Goal: Information Seeking & Learning: Compare options

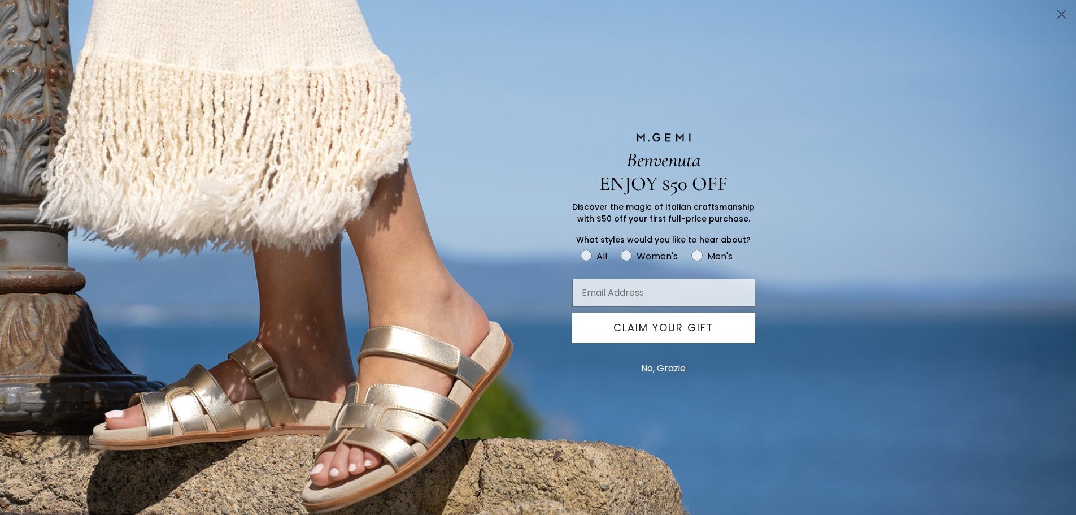
click at [679, 369] on button "No, Grazie" at bounding box center [664, 368] width 56 height 28
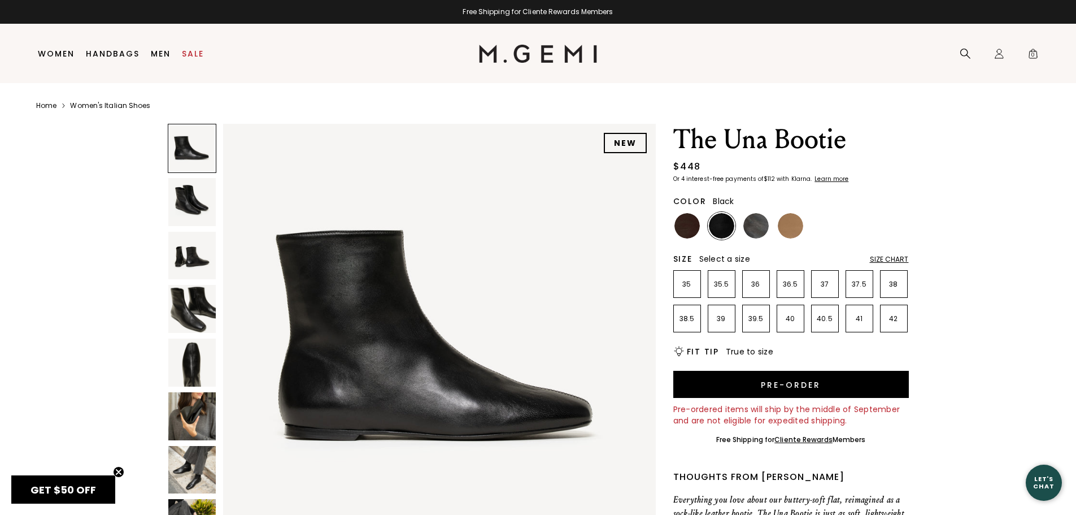
click at [184, 198] on img at bounding box center [192, 202] width 48 height 48
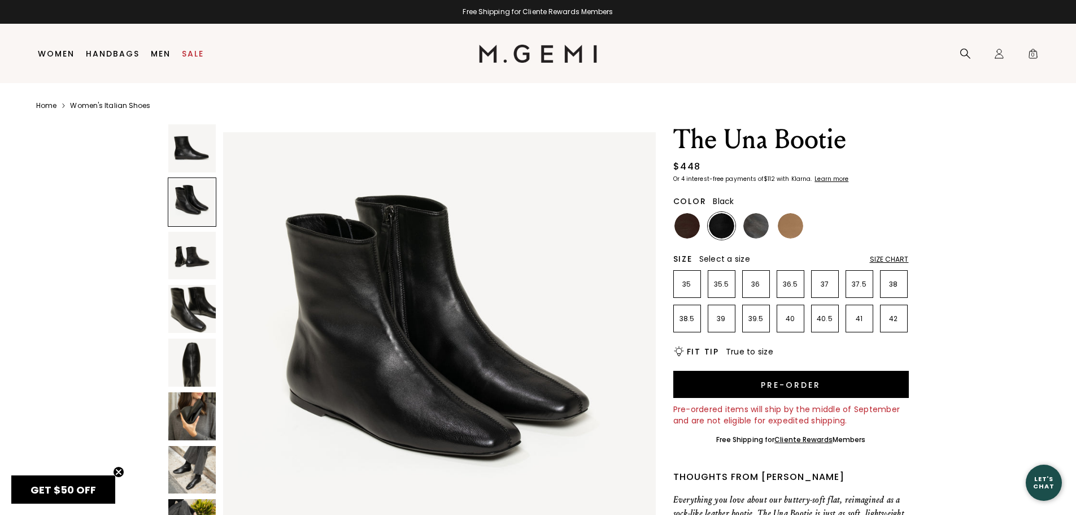
click at [200, 254] on img at bounding box center [192, 256] width 48 height 48
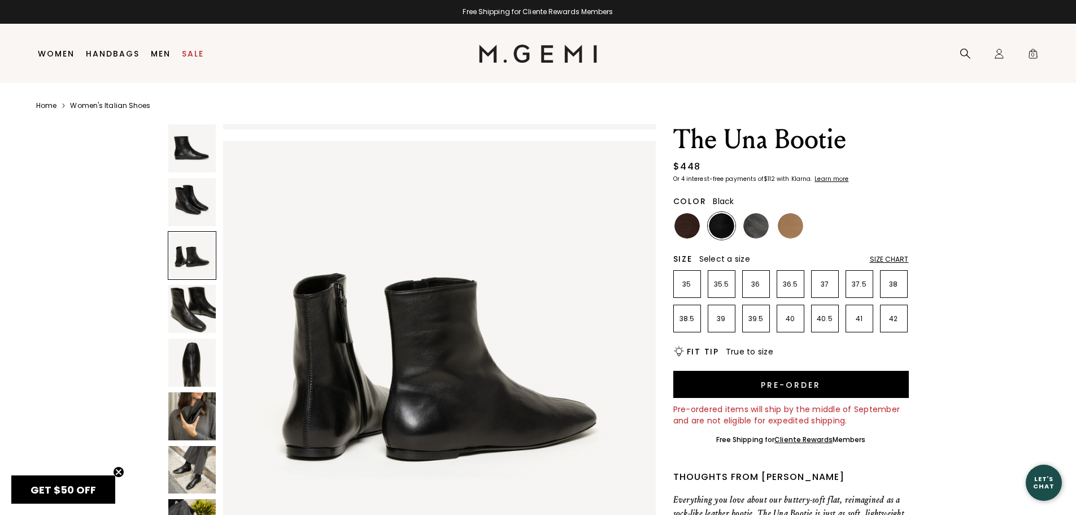
click at [200, 317] on img at bounding box center [192, 309] width 48 height 48
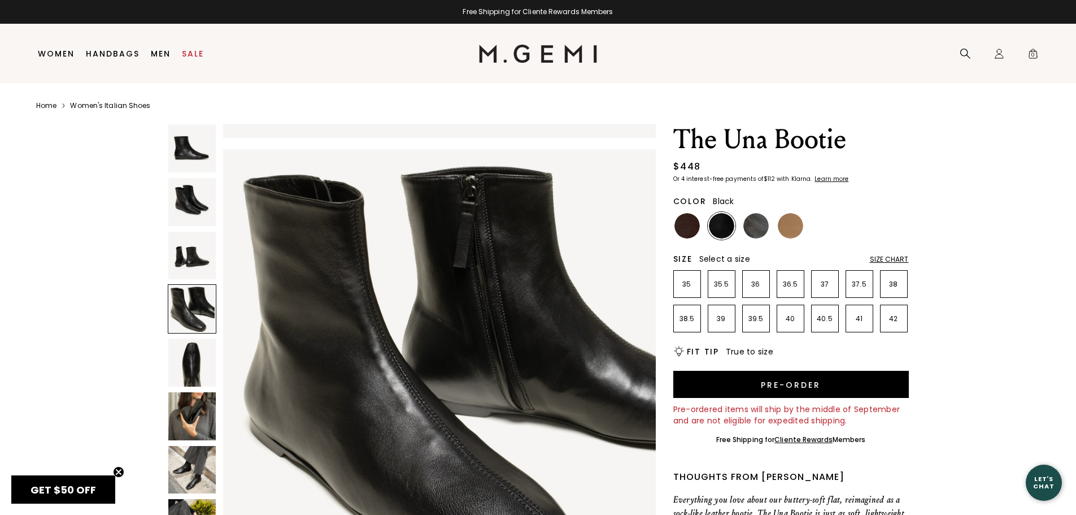
click at [192, 378] on img at bounding box center [192, 362] width 48 height 48
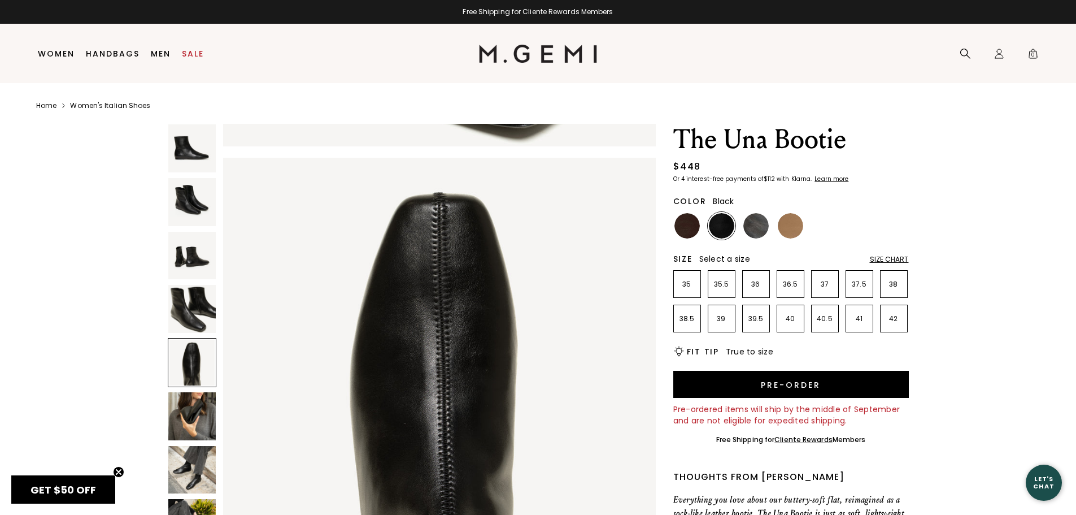
click at [201, 428] on img at bounding box center [192, 416] width 48 height 48
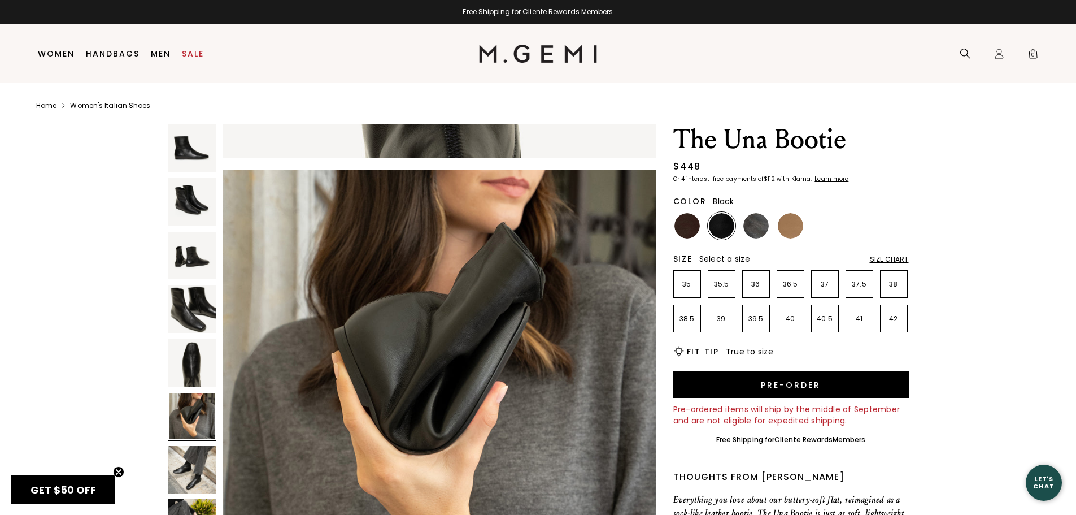
scroll to position [2176, 0]
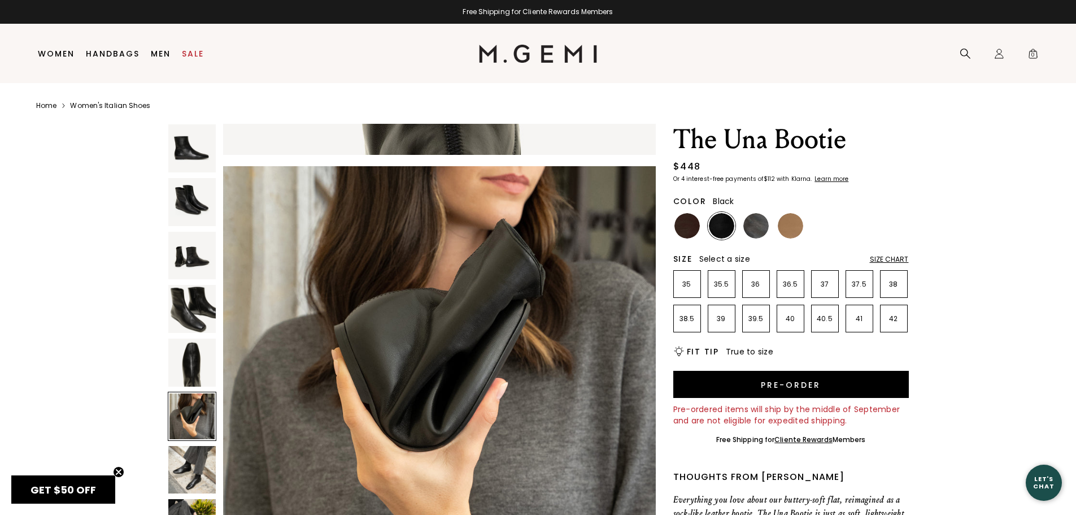
click at [217, 459] on div "NEW" at bounding box center [412, 340] width 488 height 432
click at [188, 455] on img at bounding box center [192, 470] width 48 height 48
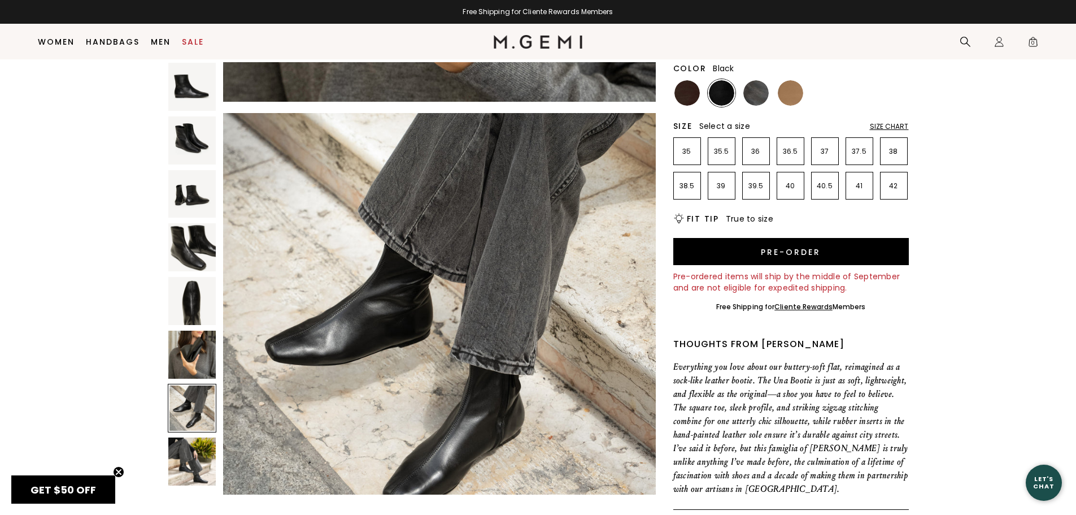
scroll to position [146, 0]
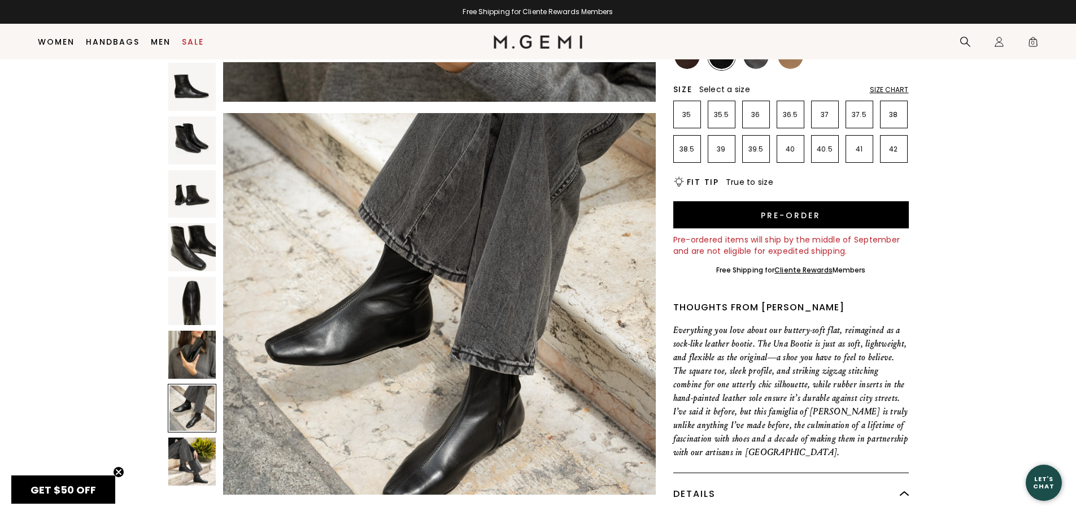
click at [195, 464] on img at bounding box center [192, 461] width 48 height 48
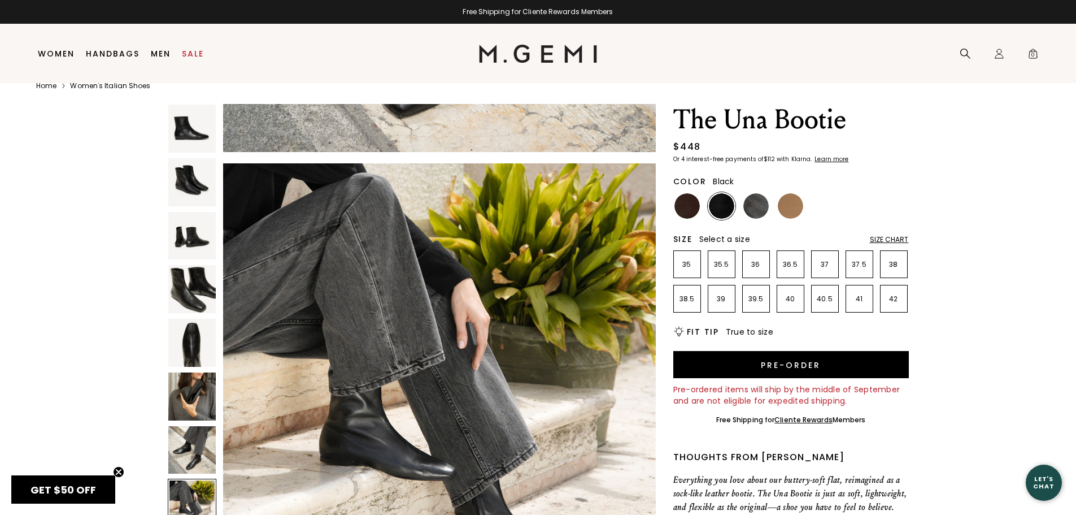
scroll to position [24, 0]
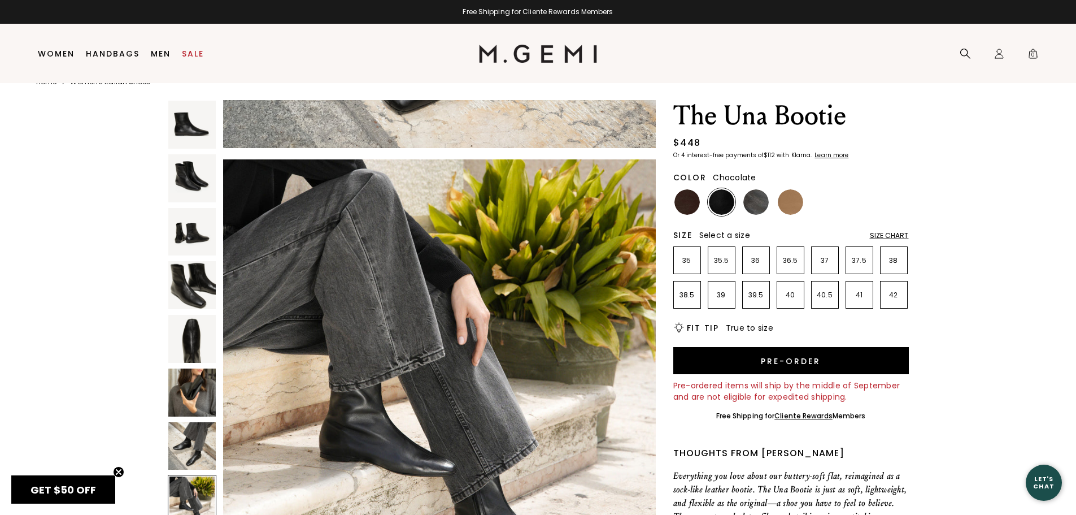
click at [677, 195] on img at bounding box center [687, 201] width 25 height 25
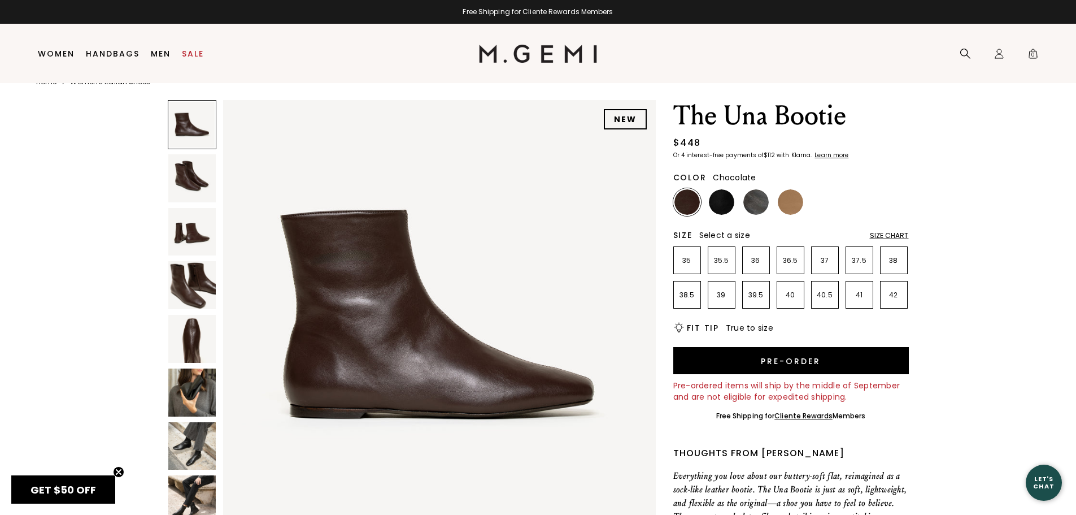
click at [195, 449] on img at bounding box center [192, 446] width 48 height 48
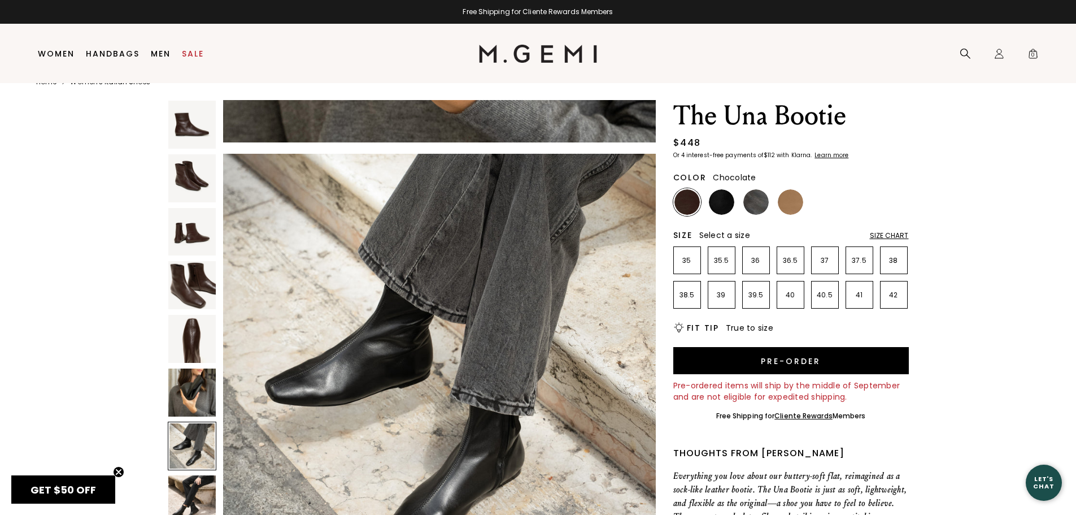
scroll to position [2611, 0]
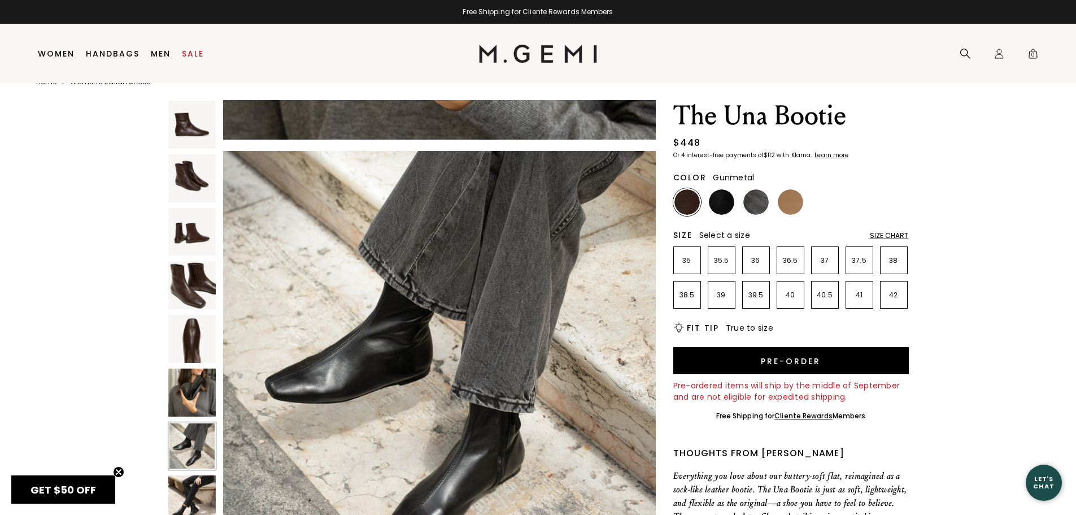
click at [763, 206] on img at bounding box center [756, 201] width 25 height 25
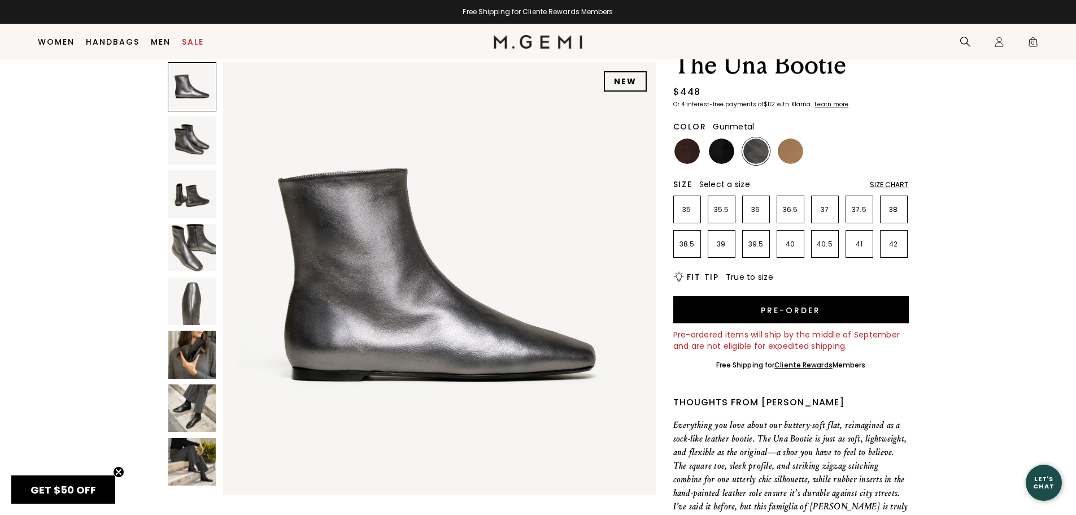
scroll to position [170, 0]
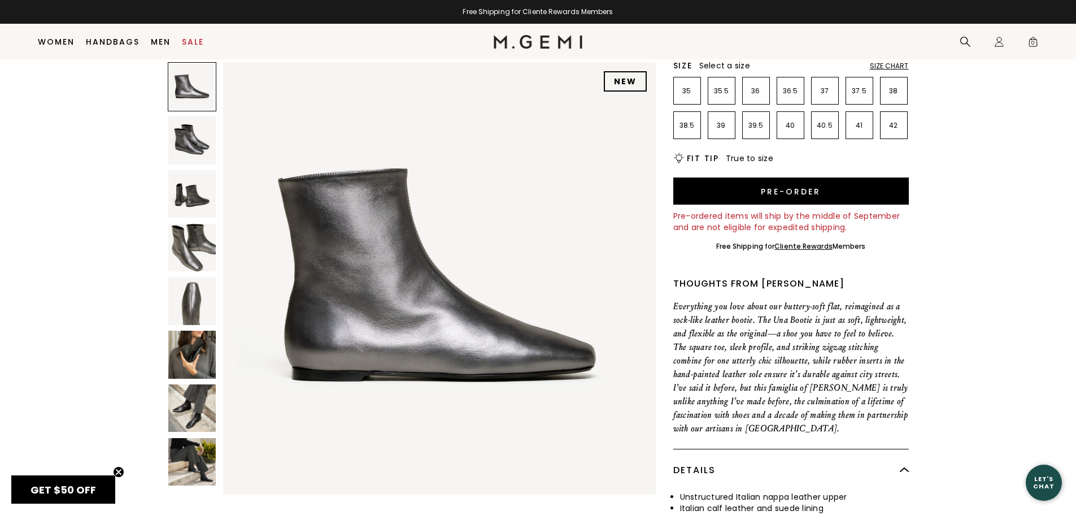
click at [188, 253] on img at bounding box center [192, 247] width 48 height 48
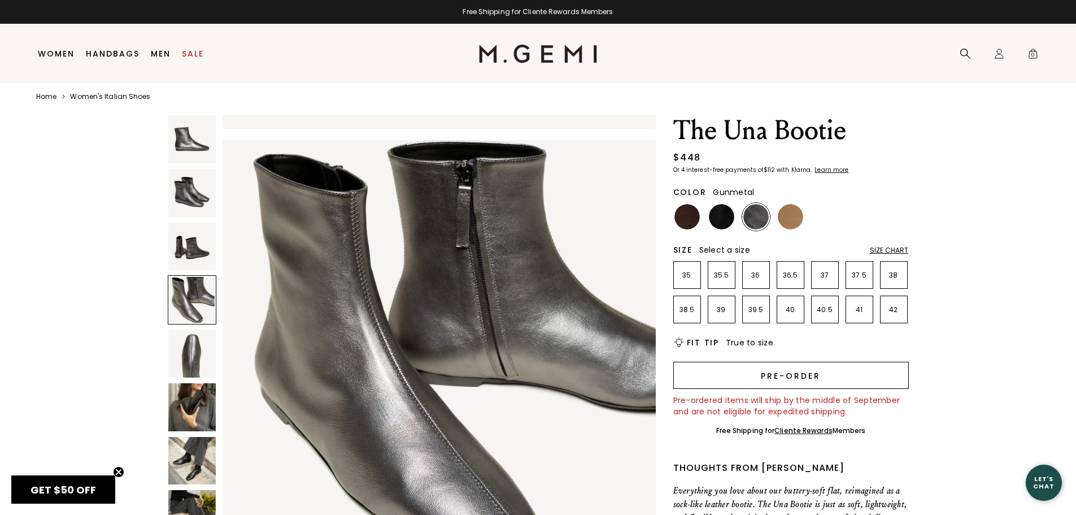
scroll to position [24, 0]
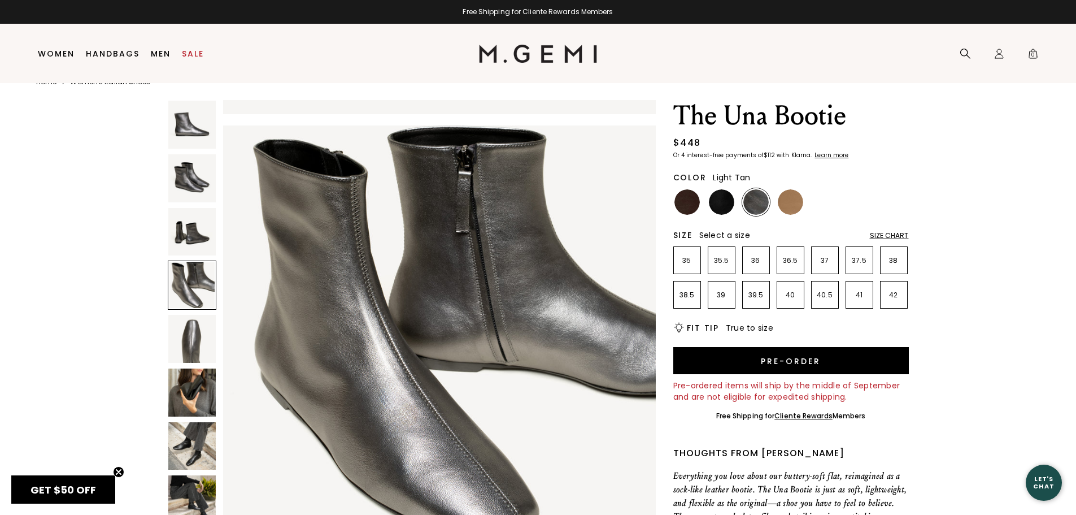
click at [792, 204] on img at bounding box center [790, 201] width 25 height 25
